Goal: Task Accomplishment & Management: Manage account settings

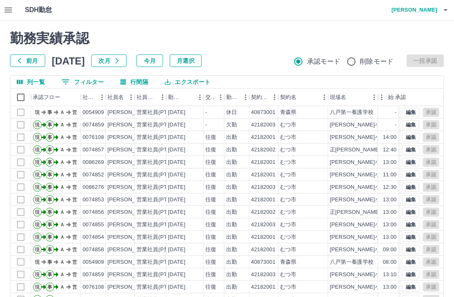
click at [202, 61] on button "月選択" at bounding box center [186, 60] width 32 height 12
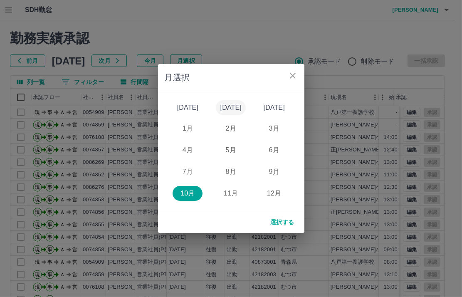
click at [234, 110] on button "[DATE]" at bounding box center [231, 107] width 30 height 15
click at [226, 172] on button "8月" at bounding box center [231, 171] width 30 height 15
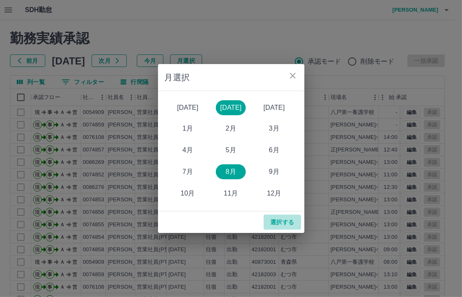
click at [282, 226] on button "選択する" at bounding box center [281, 221] width 37 height 15
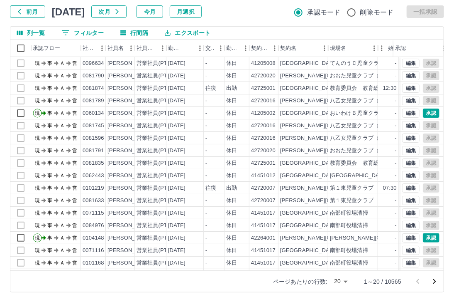
scroll to position [54, 0]
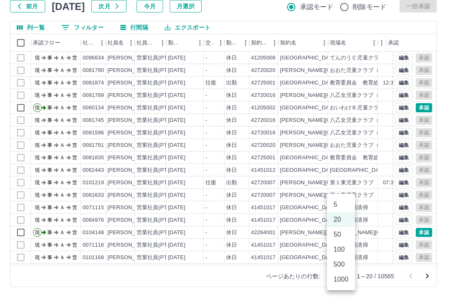
click at [349, 274] on body "SDH勤怠 [PERSON_NAME] 勤務実績承認 前月 [DATE] 次月 今月 月選択 承認モード 削除モード 一括承認 列一覧 0 フィルター 行間隔…" at bounding box center [227, 121] width 454 height 351
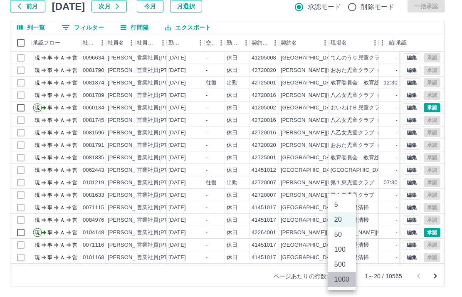
click at [343, 279] on li "1000" at bounding box center [341, 279] width 28 height 15
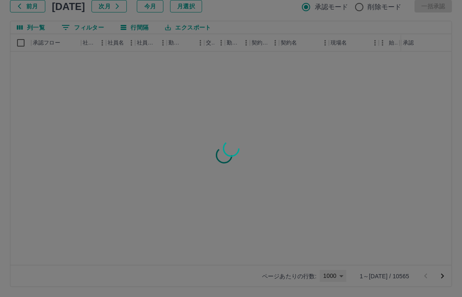
type input "****"
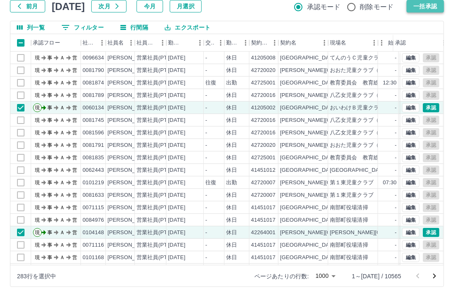
click at [426, 4] on button "一括承認" at bounding box center [425, 6] width 37 height 12
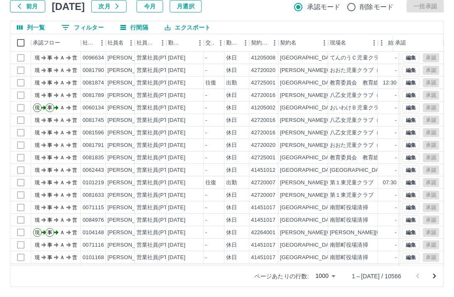
click at [435, 274] on icon "次のページへ" at bounding box center [435, 275] width 3 height 5
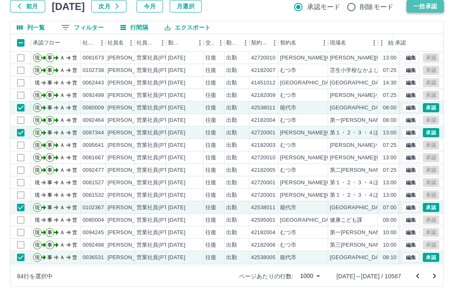
click at [430, 7] on button "一括承認" at bounding box center [425, 6] width 37 height 12
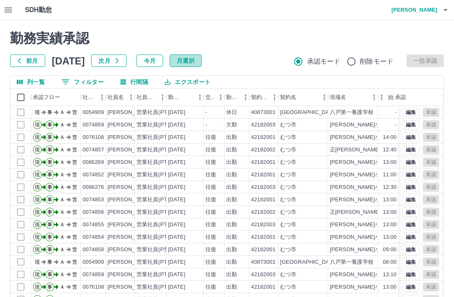
click at [202, 60] on button "月選択" at bounding box center [186, 60] width 32 height 12
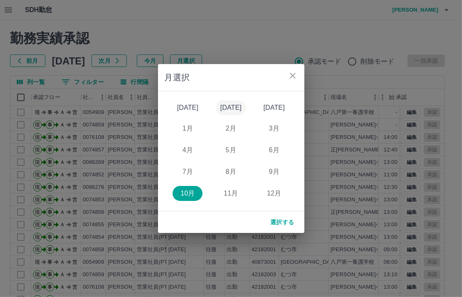
click at [223, 103] on button "[DATE]" at bounding box center [231, 107] width 30 height 15
click at [229, 169] on button "8月" at bounding box center [231, 171] width 30 height 15
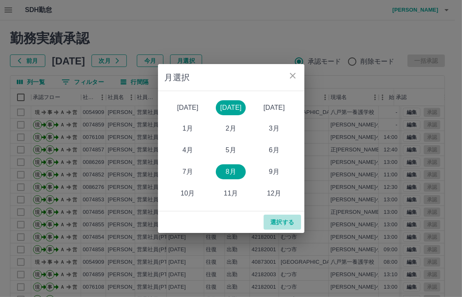
click at [282, 222] on button "選択する" at bounding box center [281, 221] width 37 height 15
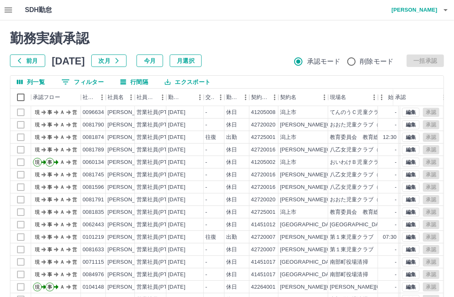
click at [201, 58] on button "月選択" at bounding box center [186, 60] width 32 height 12
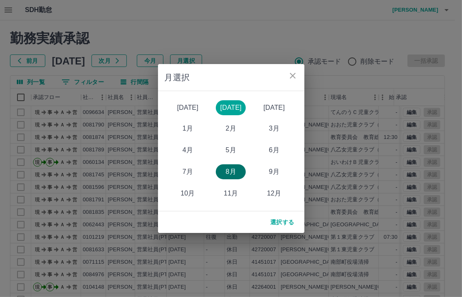
click at [233, 168] on button "8月" at bounding box center [231, 171] width 30 height 15
click at [276, 221] on button "選択する" at bounding box center [281, 221] width 37 height 15
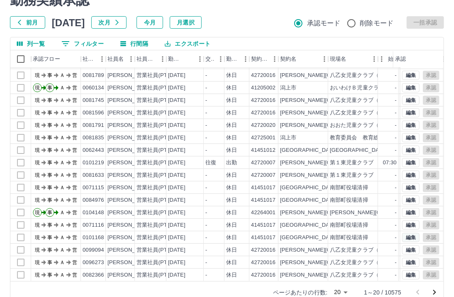
scroll to position [54, 0]
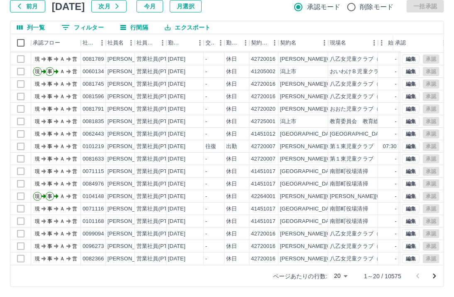
click at [347, 276] on body "SDH勤怠 伊藤　広江 勤務実績承認 前月 2025年08月 次月 今月 月選択 承認モード 削除モード 一括承認 列一覧 0 フィルター 行間隔 エクスポー…" at bounding box center [227, 121] width 454 height 351
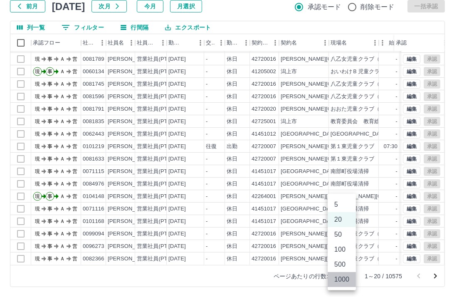
click at [346, 280] on li "1000" at bounding box center [341, 279] width 28 height 15
type input "****"
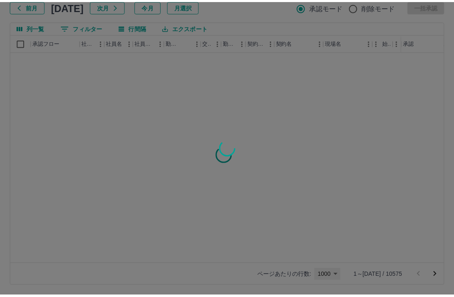
scroll to position [0, 0]
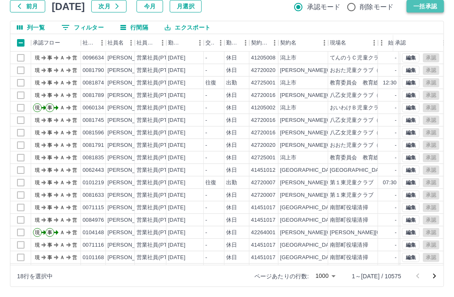
click at [422, 6] on button "一括承認" at bounding box center [425, 6] width 37 height 12
click at [434, 276] on icon "次のページへ" at bounding box center [435, 276] width 10 height 10
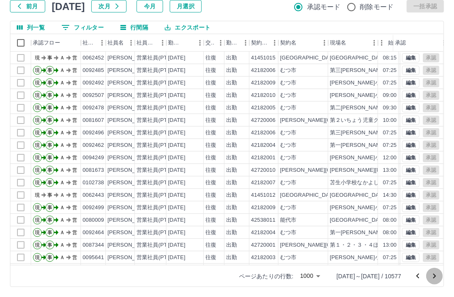
click at [432, 274] on icon "次のページへ" at bounding box center [435, 276] width 10 height 10
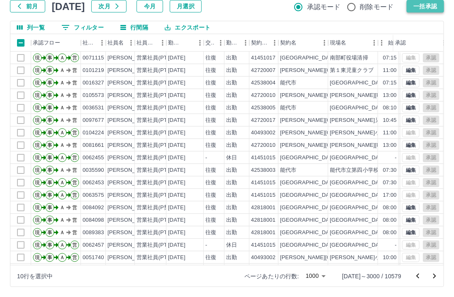
click at [432, 5] on button "一括承認" at bounding box center [425, 6] width 37 height 12
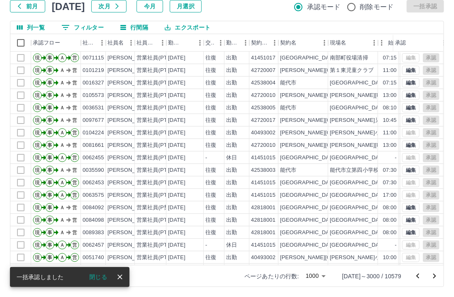
click at [436, 274] on icon "次のページへ" at bounding box center [435, 276] width 10 height 10
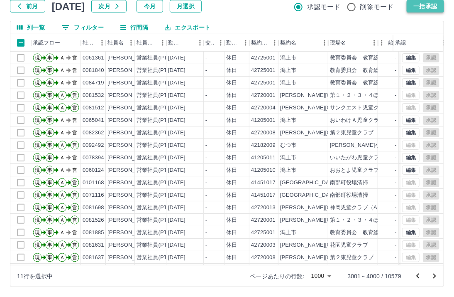
click at [428, 7] on button "一括承認" at bounding box center [425, 6] width 37 height 12
click at [435, 275] on icon "次のページへ" at bounding box center [435, 275] width 3 height 5
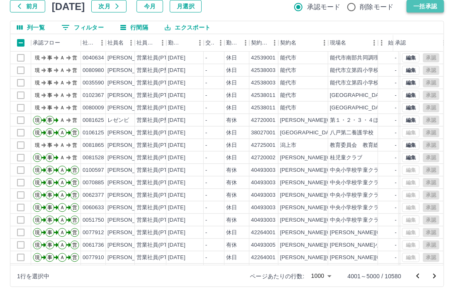
click at [426, 8] on button "一括承認" at bounding box center [425, 6] width 37 height 12
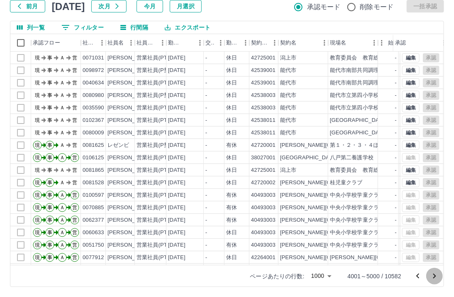
click at [435, 273] on icon "次のページへ" at bounding box center [435, 276] width 10 height 10
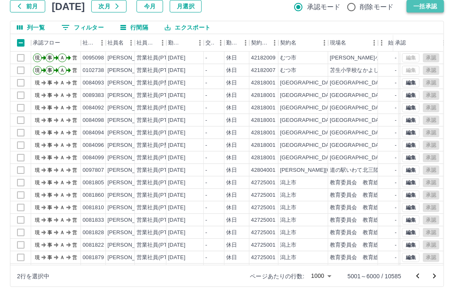
click at [430, 5] on button "一括承認" at bounding box center [425, 6] width 37 height 12
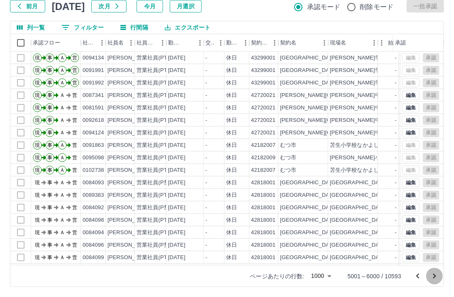
click at [434, 275] on icon "次のページへ" at bounding box center [435, 276] width 10 height 10
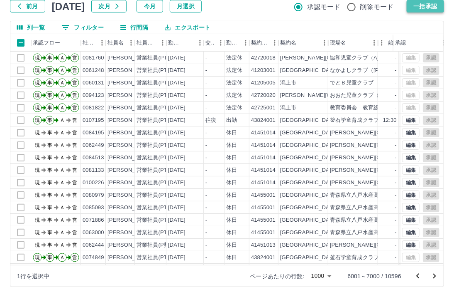
click at [425, 8] on button "一括承認" at bounding box center [425, 6] width 37 height 12
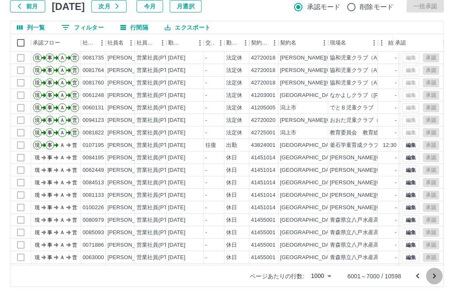
click at [437, 275] on icon "次のページへ" at bounding box center [435, 276] width 10 height 10
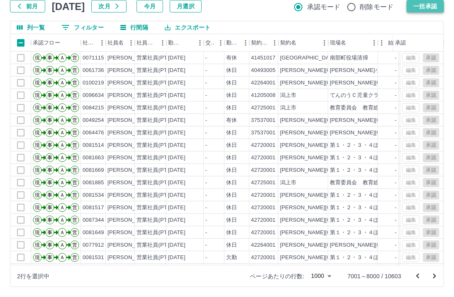
click at [421, 9] on button "一括承認" at bounding box center [425, 6] width 37 height 12
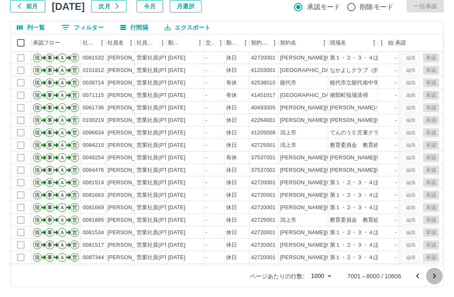
click at [434, 276] on icon "次のページへ" at bounding box center [435, 276] width 10 height 10
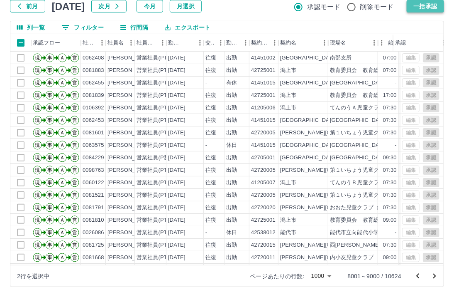
click at [427, 7] on button "一括承認" at bounding box center [425, 6] width 37 height 12
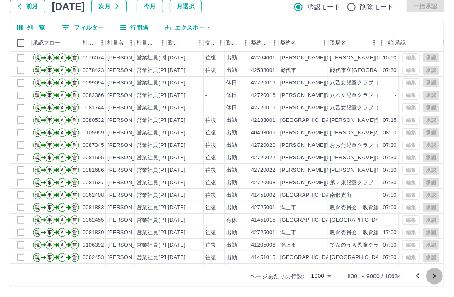
click at [437, 276] on icon "次のページへ" at bounding box center [435, 276] width 10 height 10
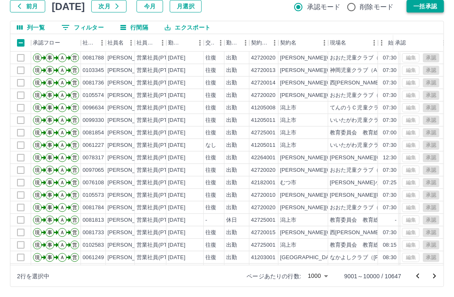
click at [428, 6] on button "一括承認" at bounding box center [425, 6] width 37 height 12
